Goal: Book appointment/travel/reservation

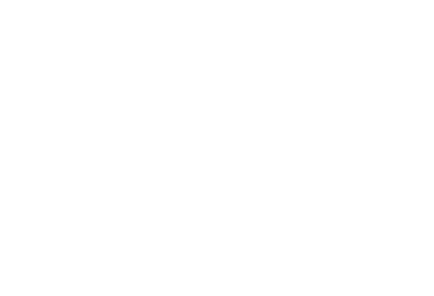
click at [281, 144] on div "Alto Adige Da scoprire" at bounding box center [267, 135] width 95 height 53
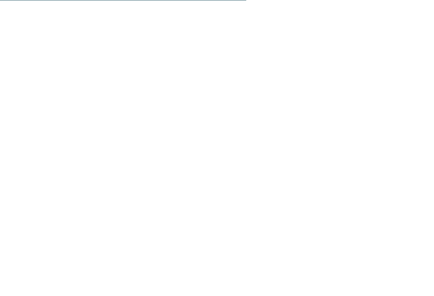
scroll to position [1270, 0]
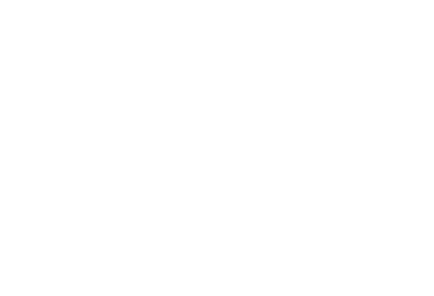
click at [419, 88] on icon at bounding box center [415, 97] width 23 height 19
click at [416, 88] on icon at bounding box center [415, 97] width 23 height 19
click at [413, 88] on icon at bounding box center [415, 97] width 23 height 19
click at [417, 88] on icon at bounding box center [415, 97] width 23 height 19
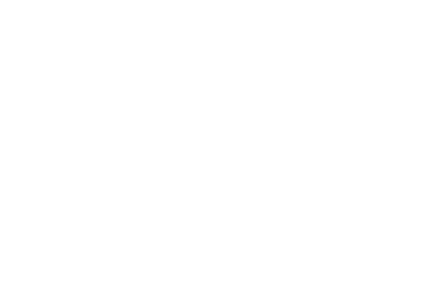
click at [62, 226] on span "Arrivo" at bounding box center [43, 229] width 42 height 6
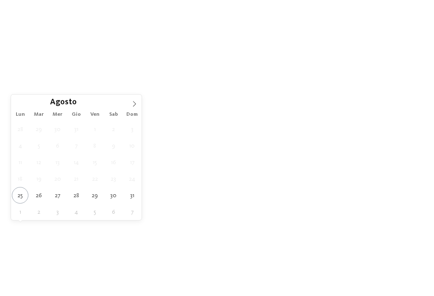
click at [130, 107] on span at bounding box center [134, 102] width 14 height 14
type div "29.09.2025"
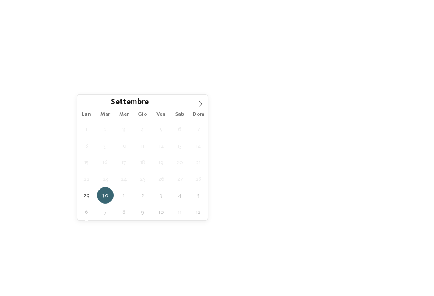
click at [201, 104] on icon at bounding box center [201, 104] width 6 height 6
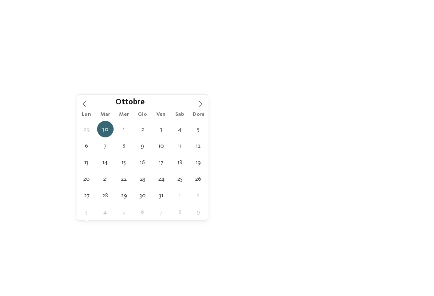
type div "06.10.2025"
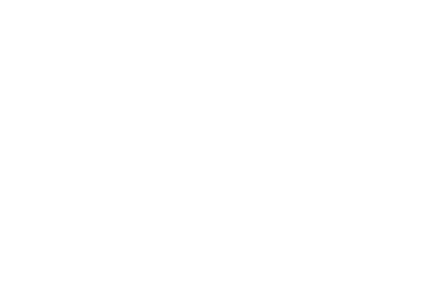
click at [394, 231] on link "trova l’hotel" at bounding box center [392, 228] width 64 height 15
click at [411, 14] on img at bounding box center [413, 18] width 42 height 21
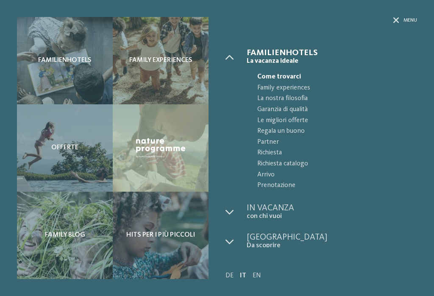
click at [245, 272] on link "IT" at bounding box center [243, 275] width 6 height 7
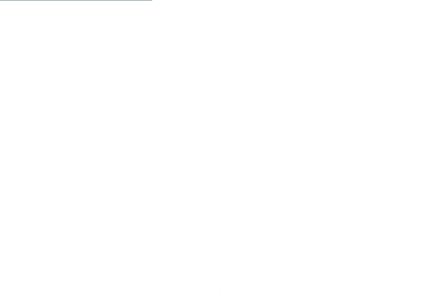
scroll to position [1343, 0]
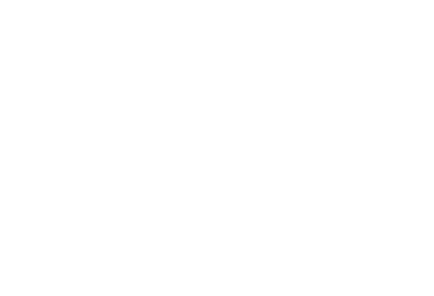
click at [362, 128] on div at bounding box center [319, 118] width 196 height 110
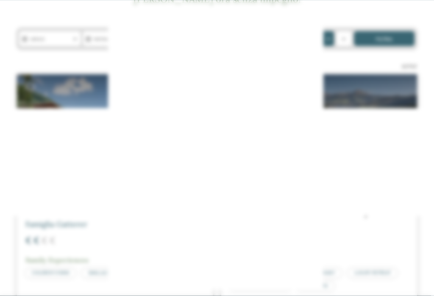
scroll to position [138, 0]
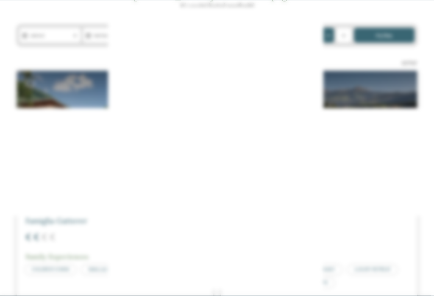
click at [377, 60] on icon at bounding box center [380, 67] width 18 height 15
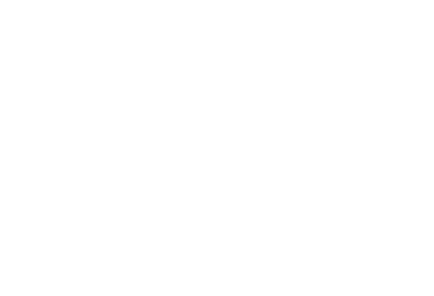
scroll to position [180, 0]
click at [352, 109] on div at bounding box center [319, 84] width 196 height 110
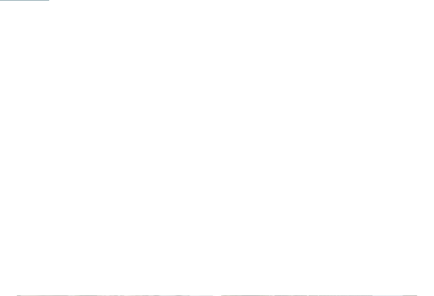
scroll to position [434, 0]
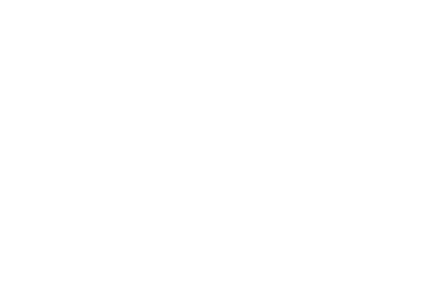
click at [366, 102] on div at bounding box center [319, 68] width 196 height 110
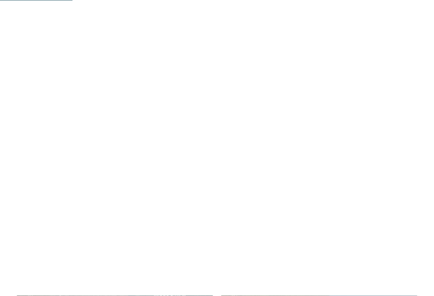
scroll to position [641, 0]
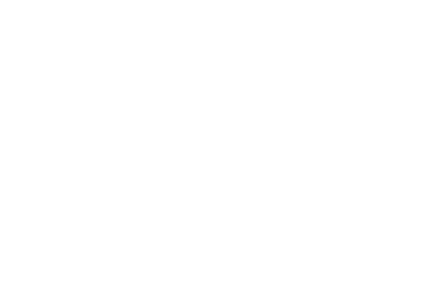
click at [389, 135] on div at bounding box center [319, 98] width 196 height 110
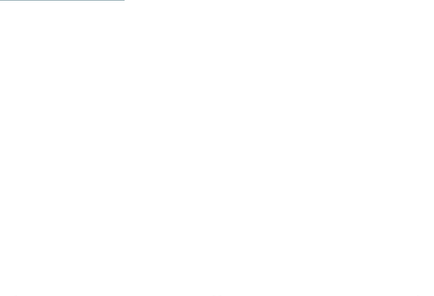
scroll to position [1102, 0]
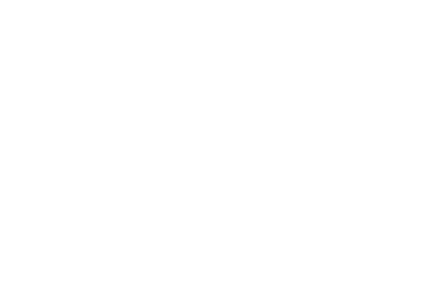
click at [390, 144] on div at bounding box center [319, 122] width 196 height 110
click at [178, 133] on div at bounding box center [115, 133] width 196 height 110
click at [382, 130] on div at bounding box center [319, 127] width 196 height 110
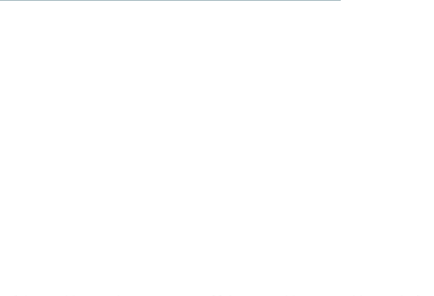
scroll to position [3009, 0]
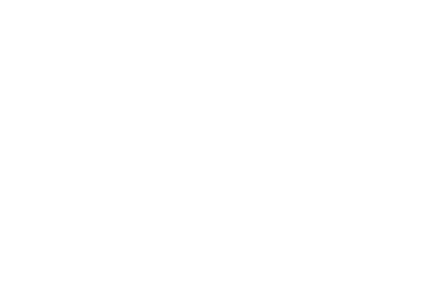
click at [178, 140] on div at bounding box center [115, 155] width 196 height 110
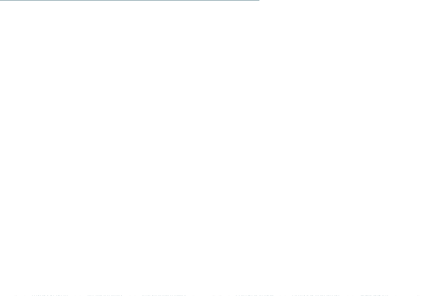
scroll to position [2289, 0]
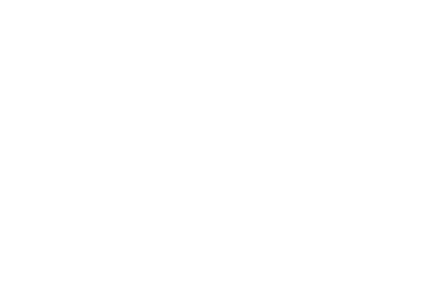
click at [193, 139] on div "NOVITÀ da novembre 2024" at bounding box center [115, 152] width 196 height 110
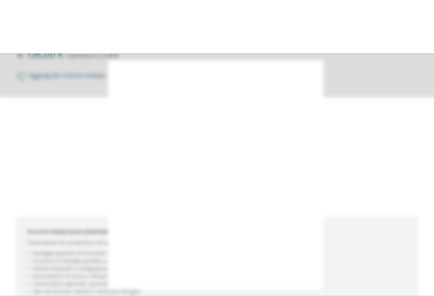
scroll to position [266, 0]
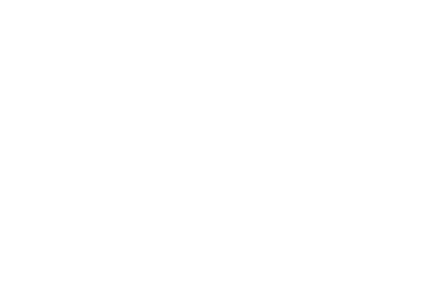
click at [382, 60] on icon at bounding box center [380, 67] width 18 height 15
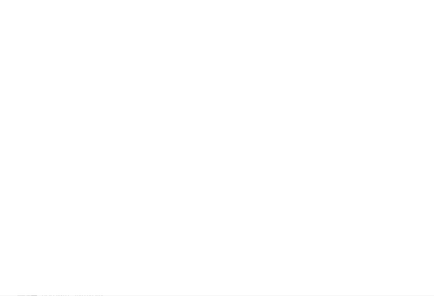
scroll to position [0, 0]
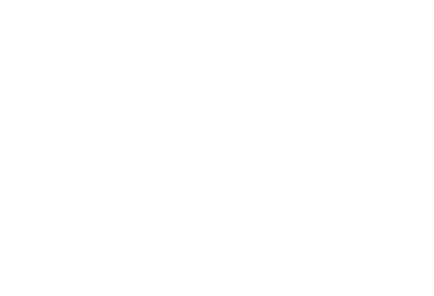
click at [411, 14] on img at bounding box center [413, 18] width 42 height 21
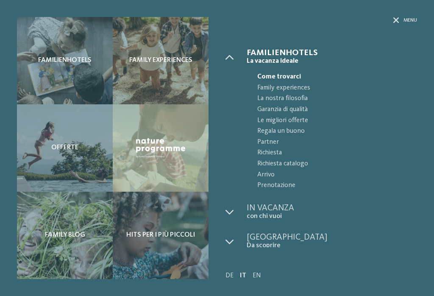
click at [407, 21] on span "Menu" at bounding box center [411, 20] width 14 height 7
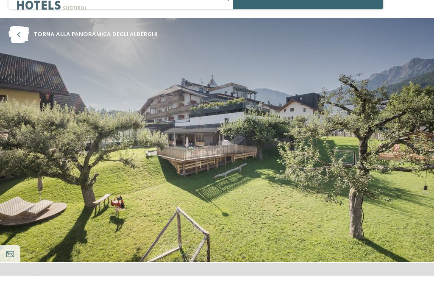
scroll to position [78, 0]
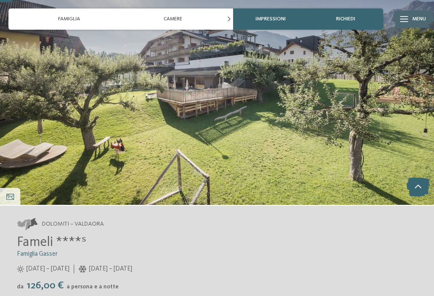
click at [288, 170] on img at bounding box center [217, 83] width 434 height 244
click at [70, 236] on span "Fameli ****ˢ" at bounding box center [52, 243] width 70 height 14
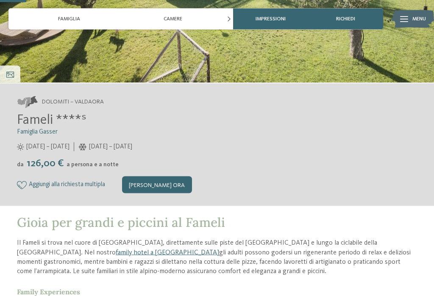
scroll to position [204, 0]
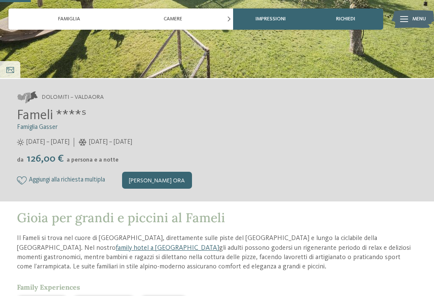
click at [116, 245] on link "family hotel a Valdaora" at bounding box center [167, 248] width 103 height 7
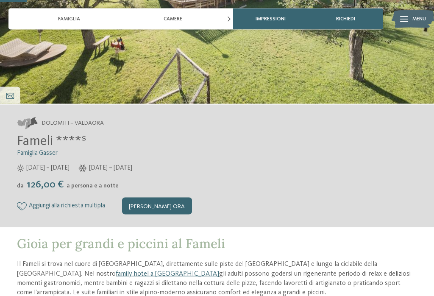
scroll to position [179, 0]
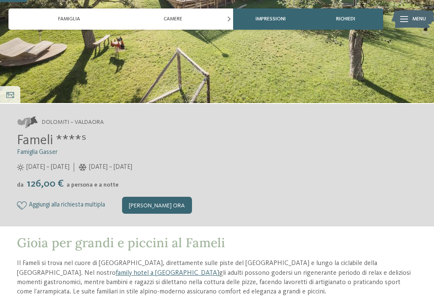
click at [183, 26] on div "Camere" at bounding box center [173, 18] width 104 height 21
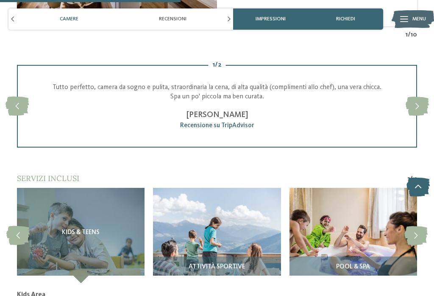
scroll to position [1208, 0]
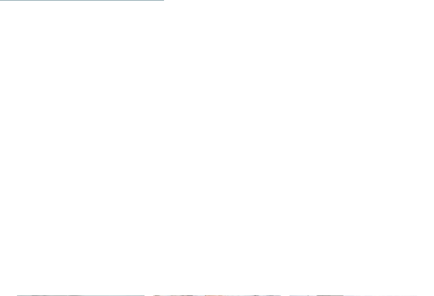
scroll to position [1146, 0]
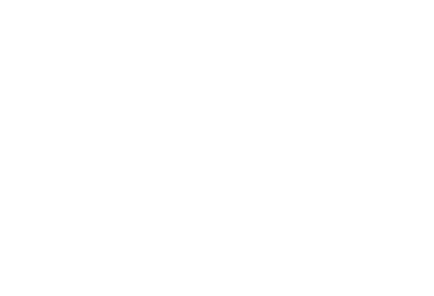
scroll to position [867, 0]
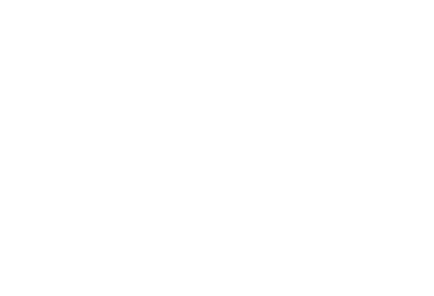
scroll to position [921, 0]
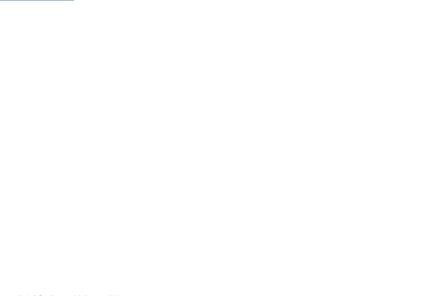
scroll to position [406, 0]
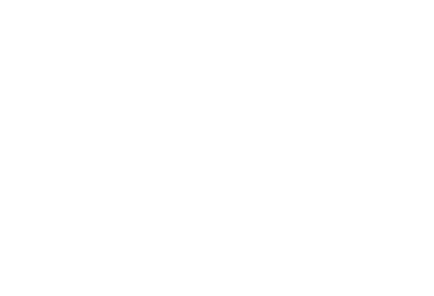
scroll to position [1277, 0]
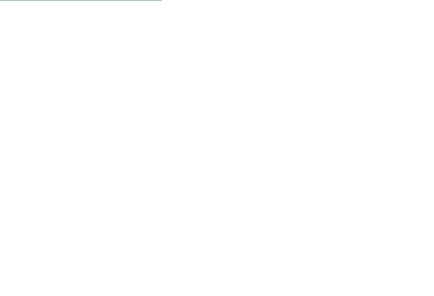
scroll to position [1169, 0]
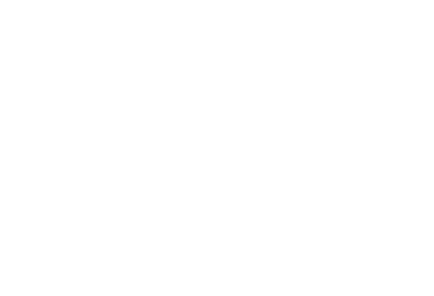
scroll to position [237, 0]
